Goal: Information Seeking & Learning: Learn about a topic

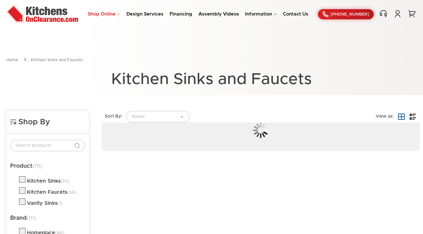
click at [108, 15] on link "Shop Online" at bounding box center [104, 14] width 32 height 5
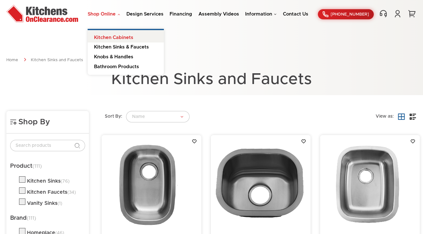
click at [113, 37] on link "Kitchen Cabinets" at bounding box center [126, 36] width 76 height 13
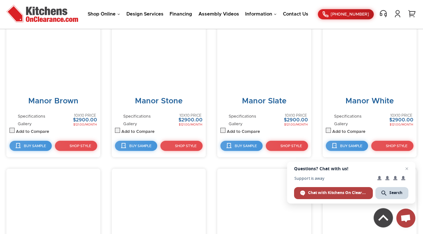
scroll to position [1435, 0]
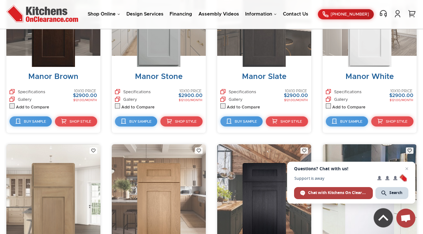
drag, startPoint x: 51, startPoint y: 177, endPoint x: 349, endPoint y: 58, distance: 321.1
drag, startPoint x: 349, startPoint y: 58, endPoint x: 361, endPoint y: 46, distance: 17.5
drag, startPoint x: 41, startPoint y: 213, endPoint x: 44, endPoint y: 211, distance: 3.4
click at [41, 214] on img at bounding box center [53, 206] width 43 height 86
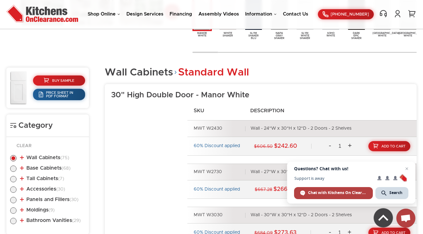
scroll to position [305, 0]
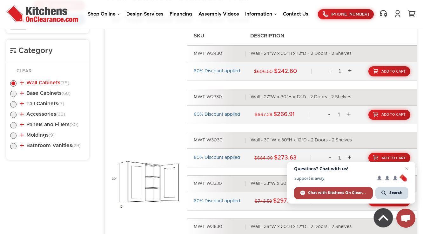
click at [48, 82] on link "Wall Cabinets (75)" at bounding box center [44, 82] width 49 height 5
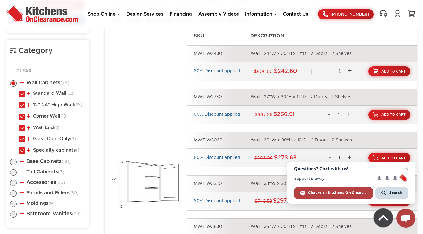
click at [47, 90] on li "Wall Cabinets (75) Standard Wall (32) 30" High Double Door (23)" at bounding box center [47, 118] width 75 height 76
click at [51, 93] on link "Standard Wall (32)" at bounding box center [51, 93] width 48 height 5
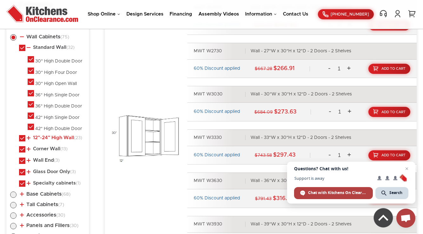
scroll to position [355, 0]
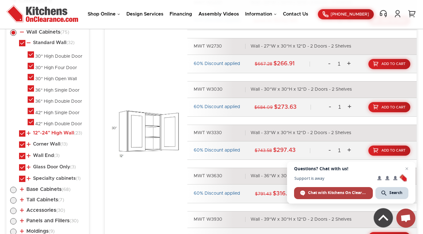
click at [57, 131] on link "12"-24" High Wall (23)" at bounding box center [55, 133] width 56 height 5
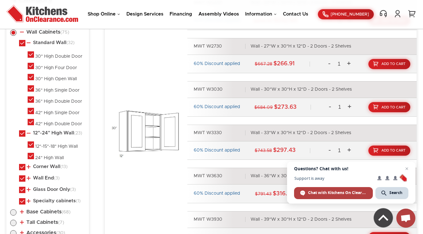
scroll to position [381, 0]
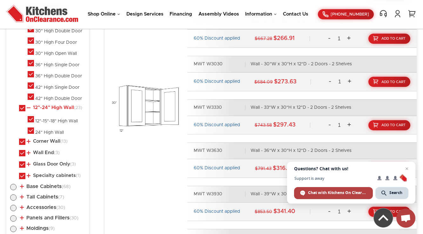
click at [55, 109] on link "12"-24" High Wall (23)" at bounding box center [55, 107] width 56 height 5
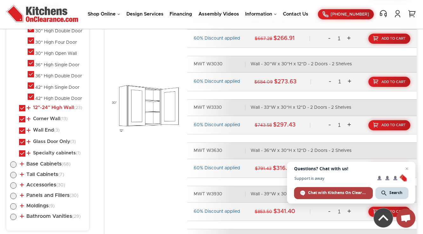
click at [55, 109] on link "12"-24" High Wall (23)" at bounding box center [55, 107] width 56 height 5
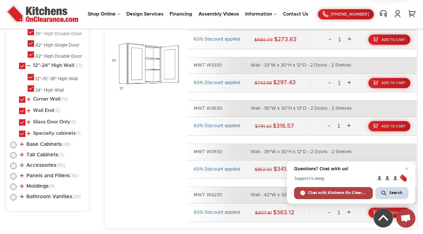
scroll to position [432, 0]
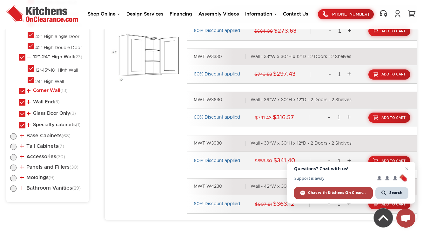
click at [49, 89] on link "Corner Wall (13)" at bounding box center [47, 90] width 41 height 5
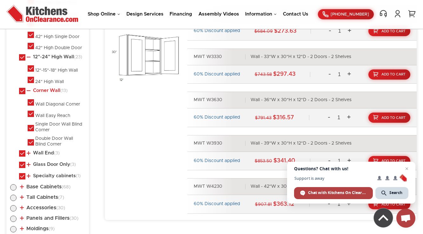
scroll to position [457, 0]
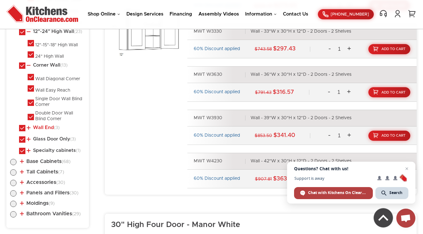
click at [44, 127] on link "Wall End (3)" at bounding box center [43, 127] width 33 height 5
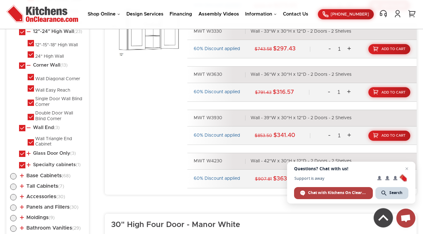
click at [44, 149] on ul "Standard Wall (32) 30" High Double Door 30" High Four Door" at bounding box center [47, 54] width 75 height 232
click at [44, 153] on link "Glass Door Only (3)" at bounding box center [51, 153] width 49 height 5
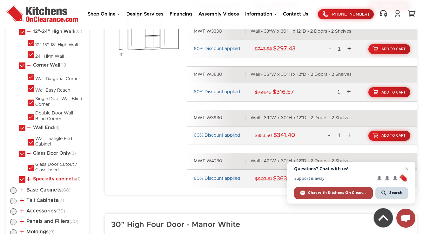
click at [54, 178] on link "Specialty cabinets (1)" at bounding box center [54, 179] width 54 height 5
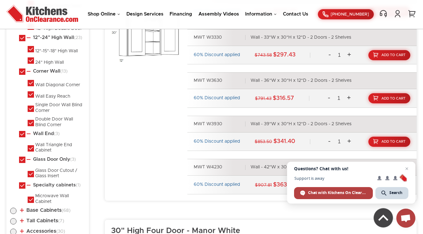
scroll to position [482, 0]
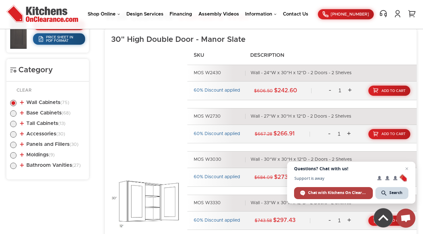
scroll to position [305, 0]
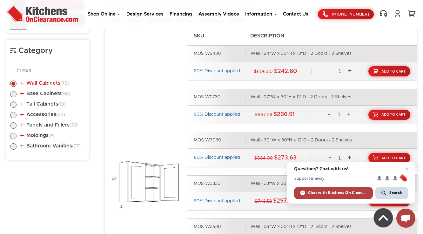
click at [47, 83] on link "Wall Cabinets (75)" at bounding box center [44, 83] width 49 height 5
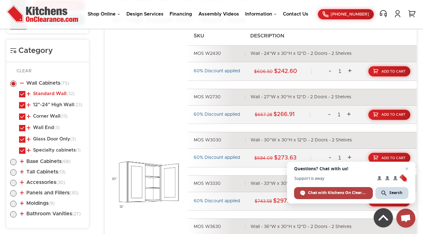
click at [46, 93] on link "Standard Wall (32)" at bounding box center [51, 93] width 48 height 5
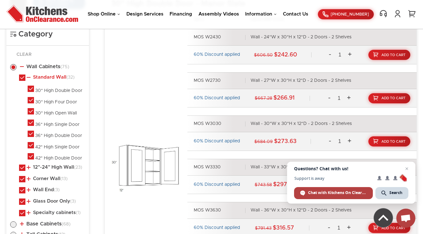
scroll to position [330, 0]
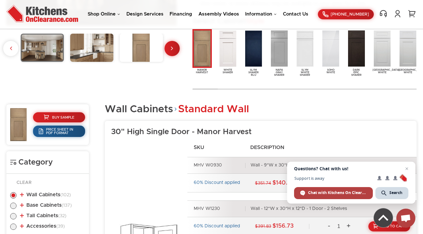
scroll to position [305, 0]
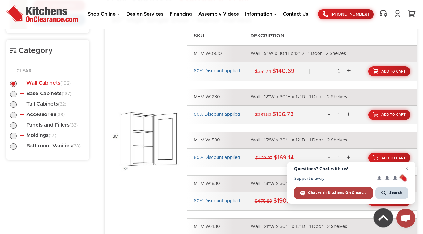
click at [48, 84] on link "Wall Cabinets (102)" at bounding box center [45, 83] width 51 height 5
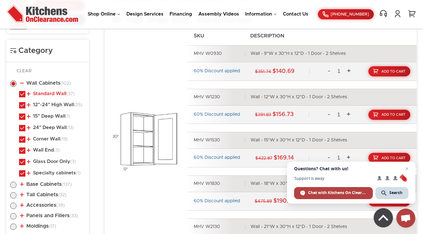
click at [54, 94] on link "Standard Wall (37)" at bounding box center [51, 93] width 48 height 5
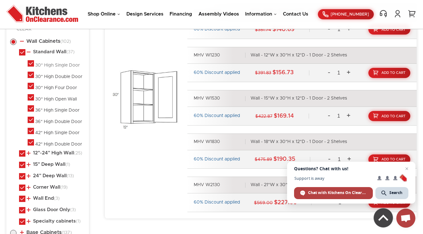
scroll to position [355, 0]
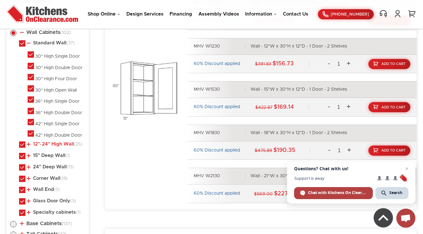
click at [50, 143] on link "12"-24" High Wall (25)" at bounding box center [55, 144] width 56 height 5
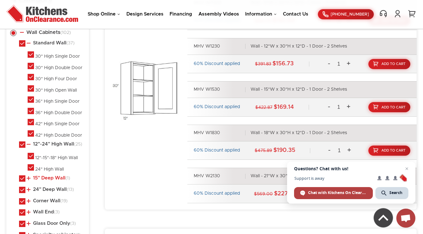
scroll to position [432, 0]
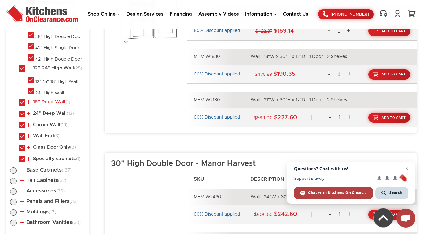
click at [45, 103] on link "15" Deep Wall (1)" at bounding box center [48, 102] width 43 height 5
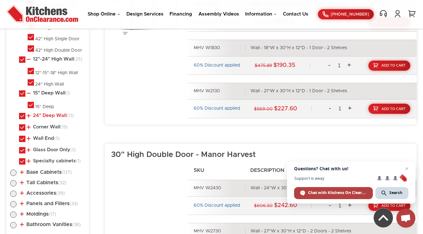
scroll to position [457, 0]
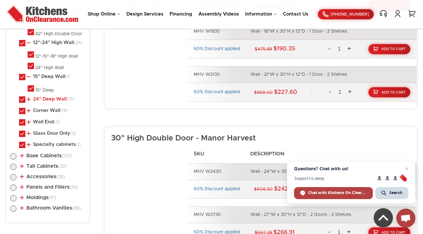
click at [46, 100] on link "24" Deep Wall (13)" at bounding box center [50, 99] width 47 height 5
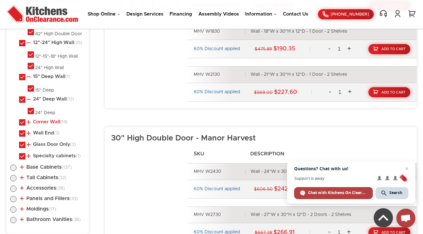
click at [47, 122] on link "Corner Wall (19)" at bounding box center [47, 122] width 41 height 5
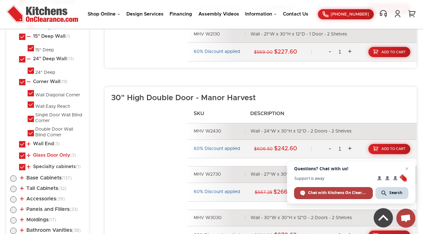
scroll to position [533, 0]
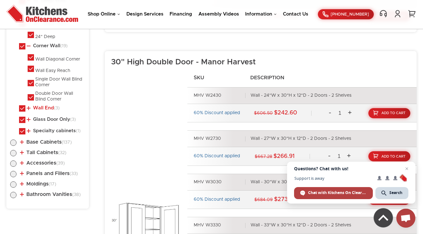
click at [49, 108] on link "Wall End (3)" at bounding box center [43, 108] width 33 height 5
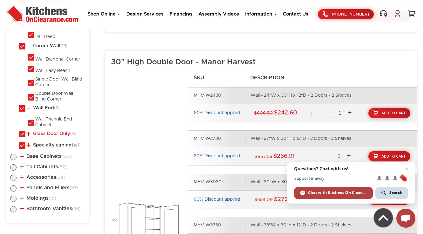
click at [46, 134] on link "Glass Door Only (3)" at bounding box center [51, 133] width 49 height 5
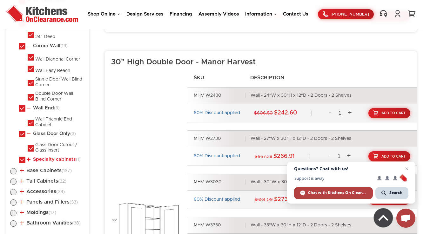
click at [44, 157] on link "Specialty cabinets (1)" at bounding box center [54, 159] width 54 height 5
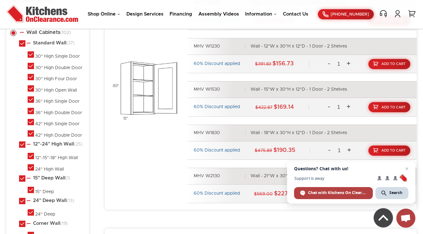
scroll to position [330, 0]
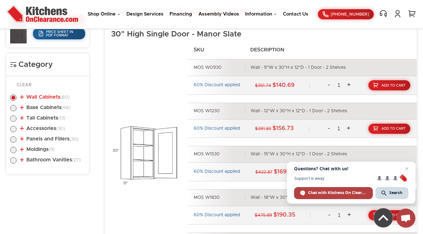
scroll to position [293, 0]
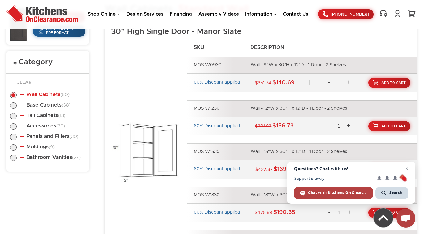
click at [43, 93] on link "Wall Cabinets (80)" at bounding box center [44, 94] width 49 height 5
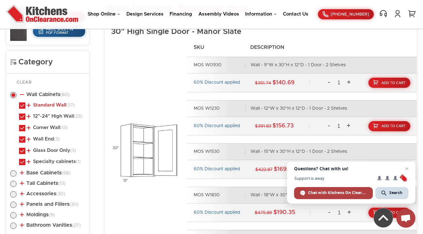
click at [53, 105] on link "Standard Wall (37)" at bounding box center [51, 105] width 48 height 5
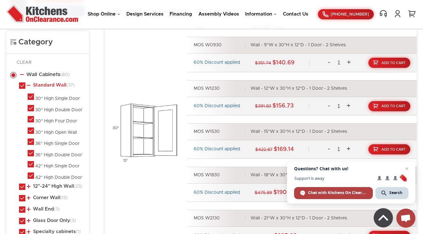
scroll to position [319, 0]
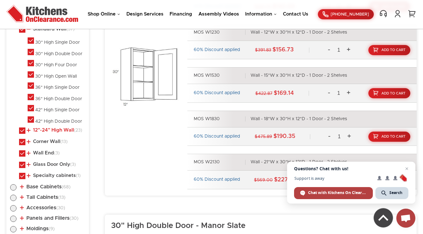
click at [52, 130] on link "12"-24" High Wall (23)" at bounding box center [55, 130] width 56 height 5
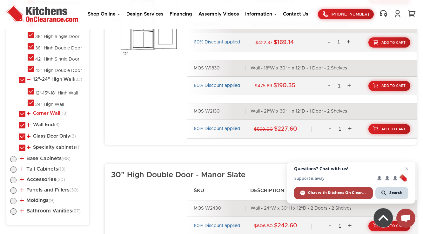
click at [50, 114] on link "Corner Wall (13)" at bounding box center [47, 113] width 41 height 5
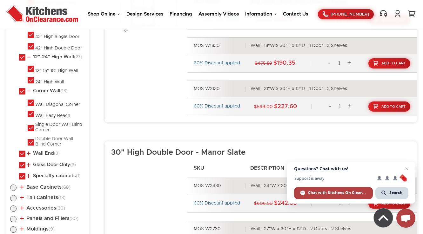
scroll to position [471, 0]
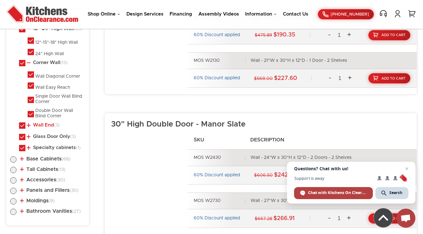
click at [43, 124] on link "Wall End (3)" at bounding box center [43, 125] width 33 height 5
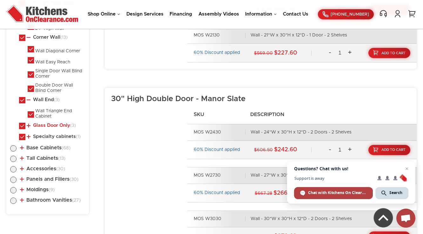
click at [49, 125] on link "Glass Door Only (3)" at bounding box center [51, 125] width 49 height 5
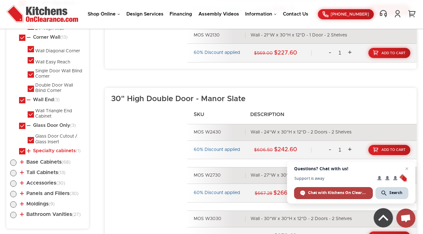
scroll to position [522, 0]
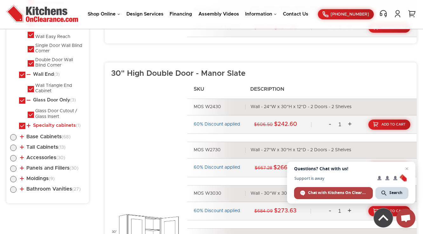
click at [50, 126] on link "Specialty cabinets (1)" at bounding box center [54, 125] width 54 height 5
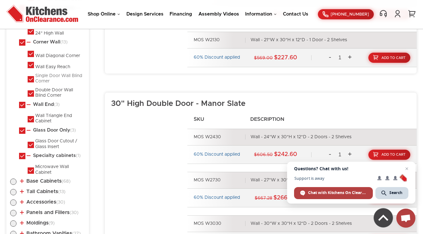
scroll to position [496, 0]
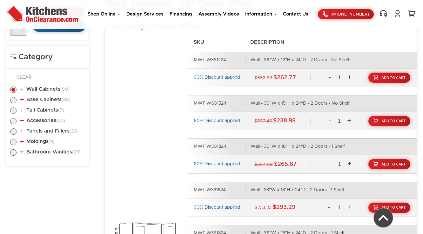
scroll to position [319, 0]
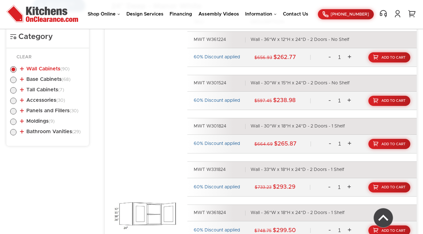
click at [51, 69] on link "Wall Cabinets (90)" at bounding box center [44, 68] width 49 height 5
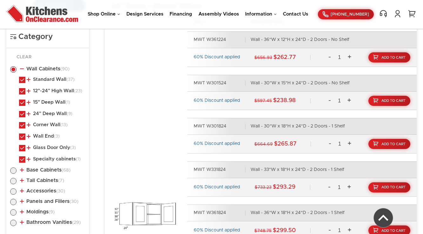
click at [54, 82] on li "Standard Wall (37) 30" High Single Door 30" High Double Door" at bounding box center [52, 81] width 66 height 8
click at [55, 81] on link "Standard Wall (37)" at bounding box center [51, 79] width 48 height 5
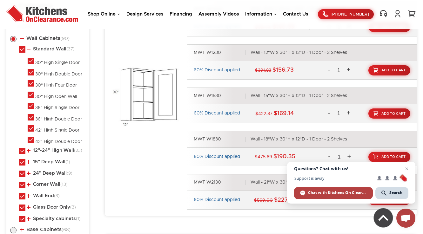
scroll to position [369, 0]
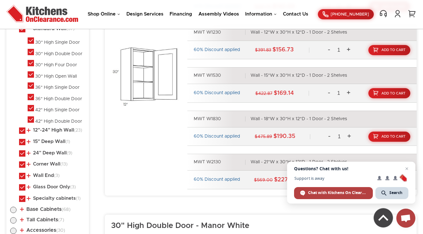
click at [51, 125] on ul "Standard Wall (37) 30" High Single Door 30" High Double Door 30" High Four Door" at bounding box center [47, 115] width 75 height 178
click at [50, 128] on link "12"-24" High Wall (23)" at bounding box center [55, 130] width 56 height 5
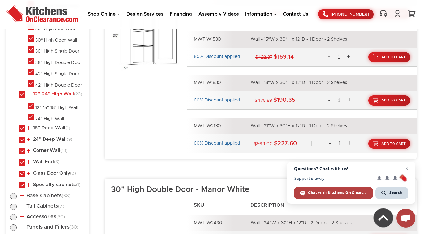
scroll to position [420, 0]
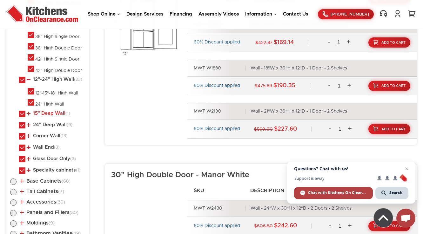
click at [46, 114] on link "15" Deep Wall (1)" at bounding box center [48, 113] width 43 height 5
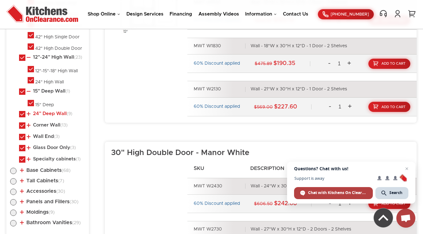
scroll to position [445, 0]
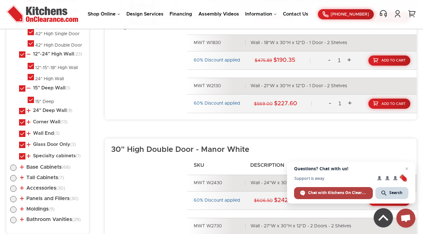
drag, startPoint x: 43, startPoint y: 111, endPoint x: 45, endPoint y: 114, distance: 4.0
click at [44, 111] on link "24" Deep Wall (9)" at bounding box center [50, 110] width 46 height 5
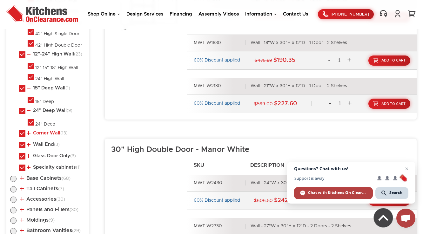
click at [44, 131] on link "Corner Wall (13)" at bounding box center [47, 133] width 41 height 5
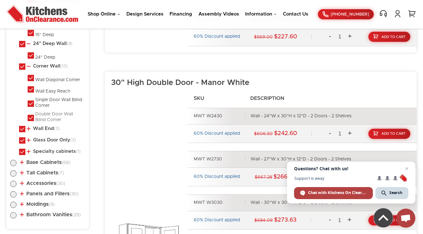
scroll to position [522, 0]
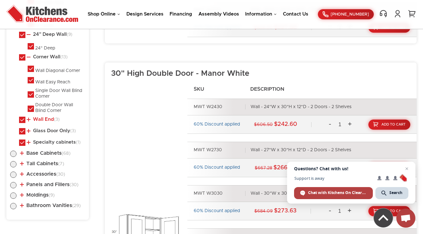
click at [48, 117] on link "Wall End (3)" at bounding box center [43, 119] width 33 height 5
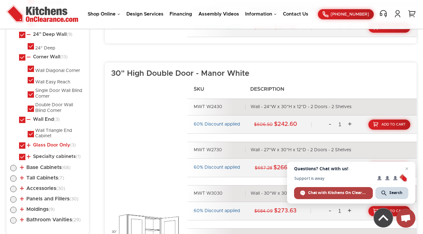
click at [47, 145] on link "Glass Door Only (3)" at bounding box center [51, 145] width 49 height 5
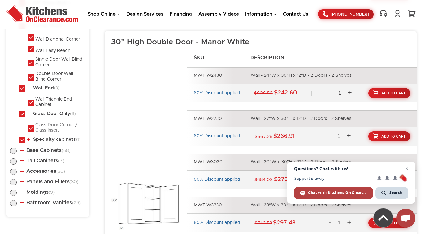
scroll to position [572, 0]
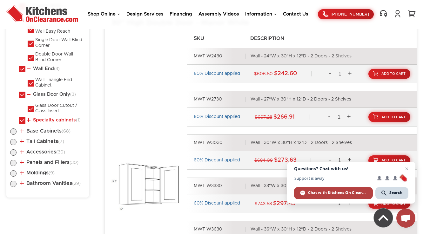
click at [49, 118] on link "Specialty cabinets (1)" at bounding box center [54, 120] width 54 height 5
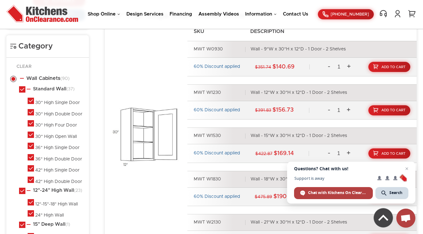
scroll to position [268, 0]
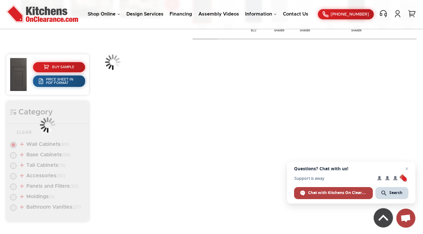
scroll to position [242, 0]
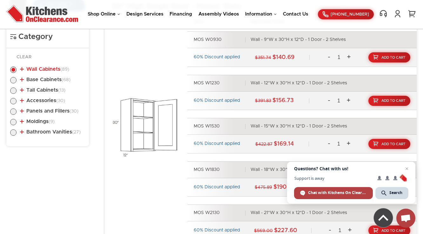
click at [53, 67] on link "Wall Cabinets (89)" at bounding box center [44, 69] width 49 height 5
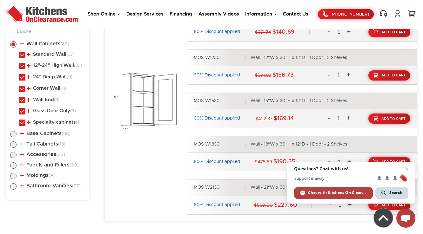
scroll to position [344, 0]
click at [57, 55] on link "Standard Wall (37)" at bounding box center [51, 54] width 48 height 5
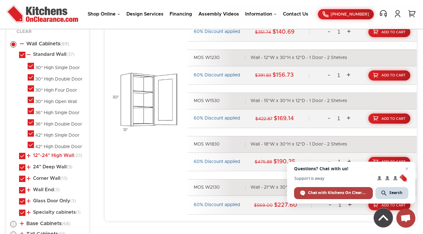
click at [53, 154] on link "12"-24" High Wall (23)" at bounding box center [55, 155] width 56 height 5
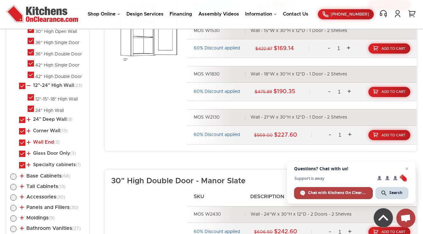
scroll to position [471, 0]
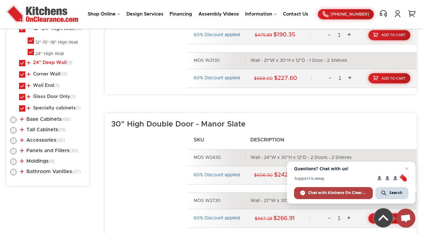
click at [49, 63] on link "24" Deep Wall (9)" at bounding box center [50, 62] width 46 height 5
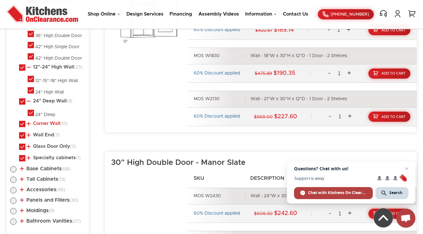
scroll to position [420, 0]
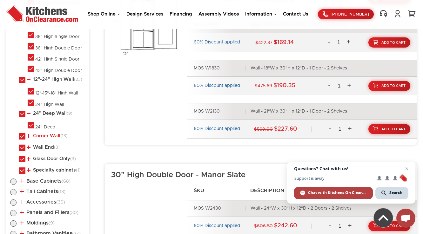
click at [54, 134] on link "Corner Wall (13)" at bounding box center [47, 136] width 41 height 5
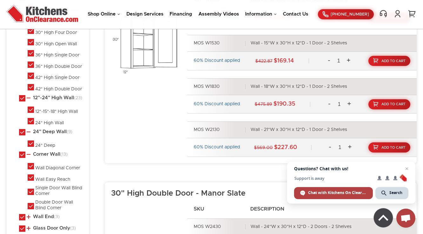
scroll to position [445, 0]
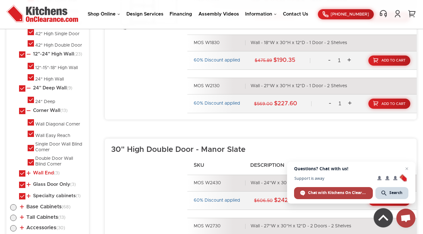
click at [43, 171] on link "Wall End (3)" at bounding box center [43, 173] width 33 height 5
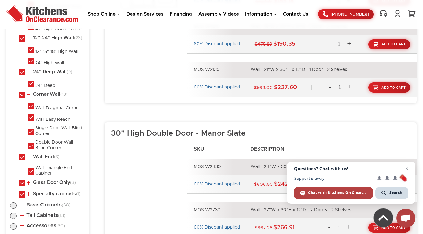
scroll to position [522, 0]
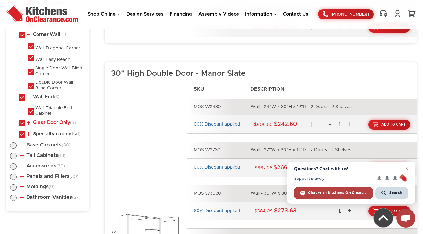
click at [56, 122] on link "Glass Door Only (3)" at bounding box center [51, 122] width 49 height 5
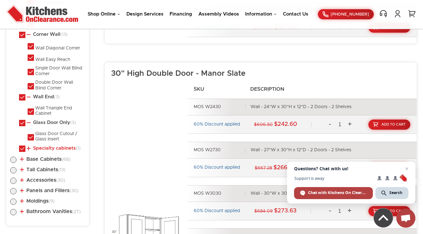
click at [54, 147] on link "Specialty cabinets (1)" at bounding box center [54, 148] width 54 height 5
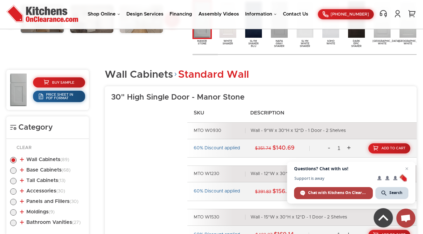
scroll to position [228, 0]
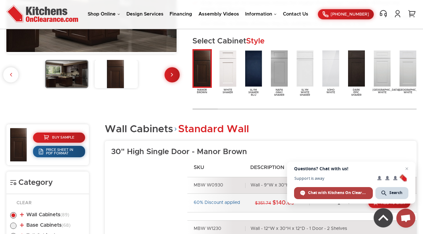
scroll to position [228, 0]
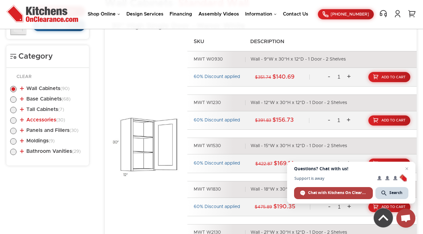
scroll to position [334, 0]
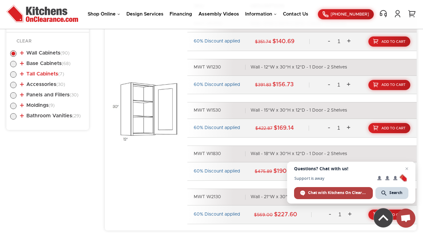
click at [52, 73] on link "Tall Cabinets (7)" at bounding box center [42, 73] width 44 height 5
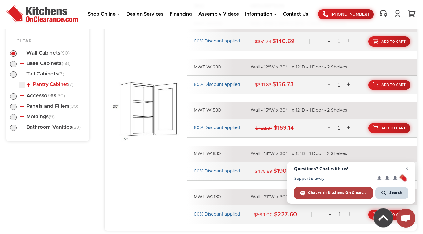
click at [51, 84] on link "Pantry Cabinet (7)" at bounding box center [50, 84] width 47 height 5
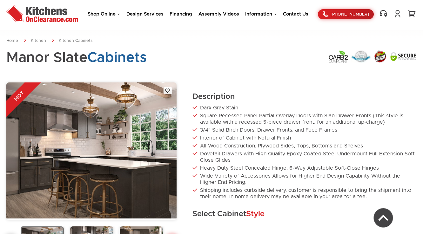
scroll to position [214, 0]
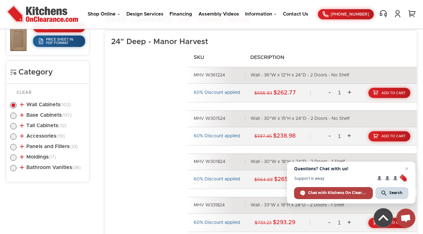
scroll to position [290, 0]
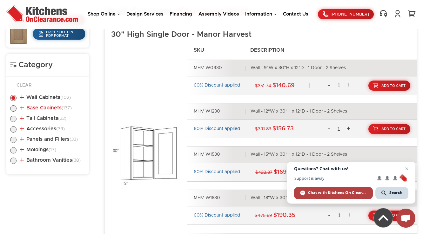
click at [62, 106] on link "Base Cabinets (137)" at bounding box center [46, 107] width 52 height 5
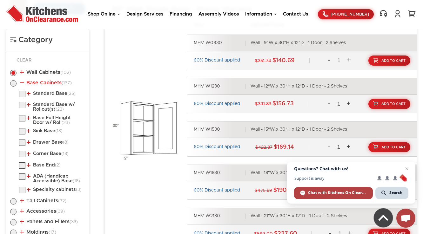
scroll to position [316, 0]
click at [38, 82] on link "Base Cabinets (137)" at bounding box center [46, 82] width 52 height 5
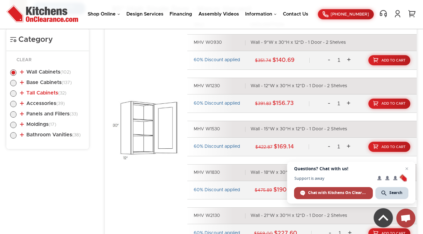
click at [48, 93] on link "Tall Cabinets (32)" at bounding box center [43, 92] width 46 height 5
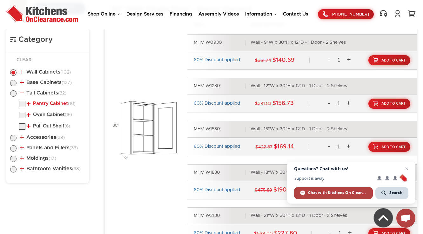
click at [49, 103] on link "Pantry Cabinet (10)" at bounding box center [51, 103] width 49 height 5
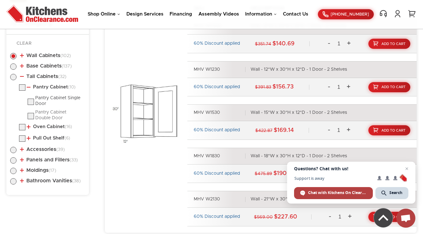
scroll to position [341, 0]
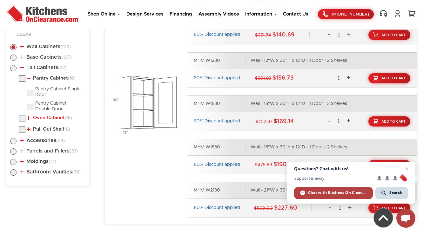
click at [46, 117] on link "Oven Cabinet (16)" at bounding box center [49, 117] width 45 height 5
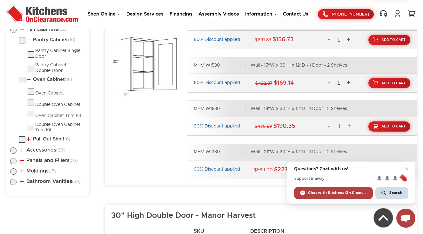
scroll to position [392, 0]
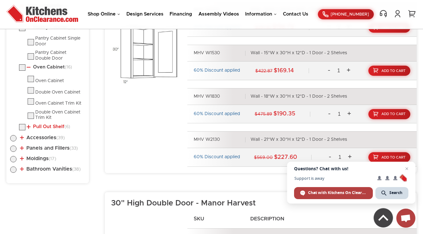
click at [44, 124] on link "Pull Out Shelf (6)" at bounding box center [48, 126] width 43 height 5
